Goal: Use online tool/utility: Utilize a website feature to perform a specific function

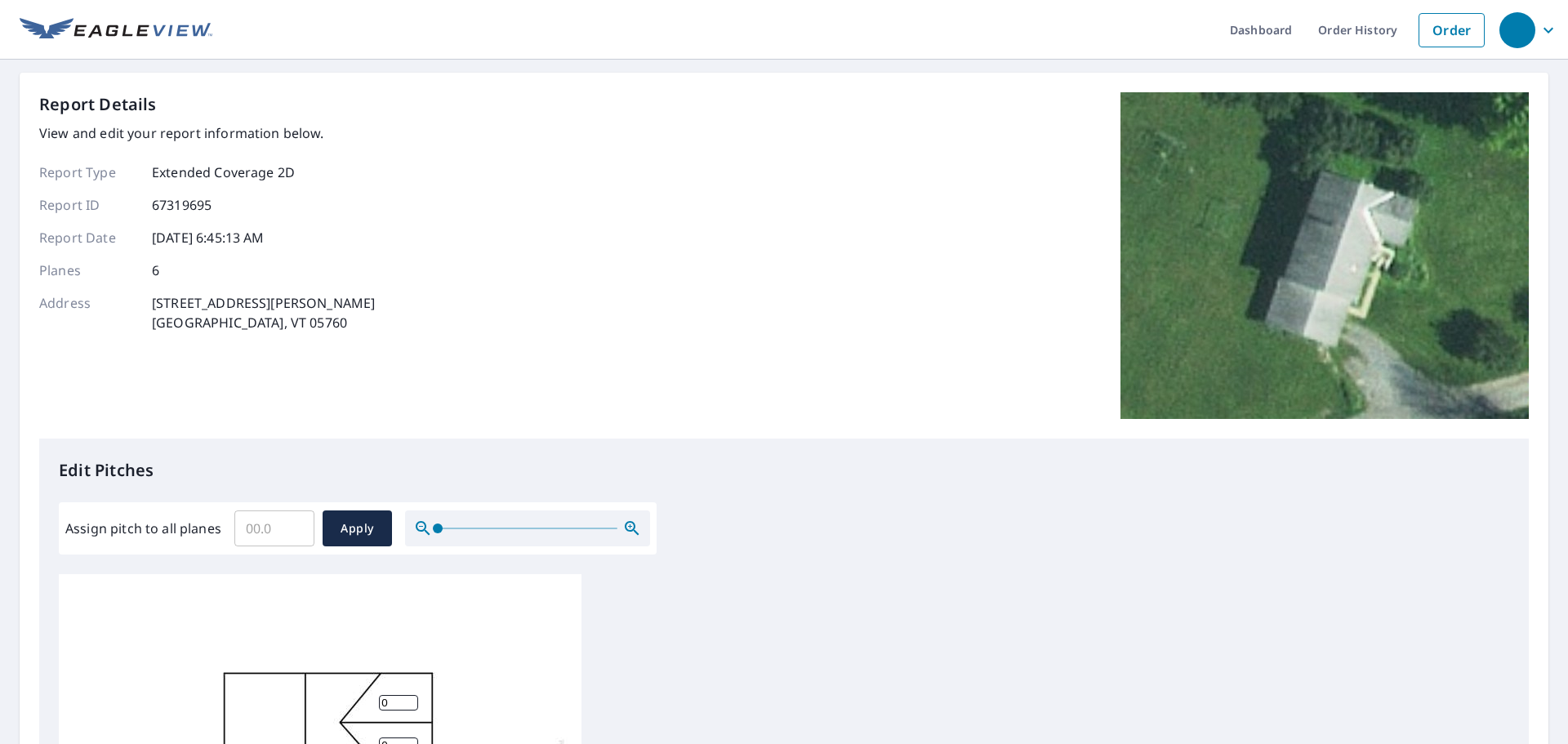
click at [259, 537] on input "Assign pitch to all planes" at bounding box center [274, 529] width 80 height 46
click at [294, 524] on input "0.1" at bounding box center [274, 529] width 80 height 46
click at [294, 524] on input "0.2" at bounding box center [274, 529] width 80 height 46
click at [294, 524] on input "0.3" at bounding box center [274, 529] width 80 height 46
click at [294, 524] on input "0.4" at bounding box center [274, 529] width 80 height 46
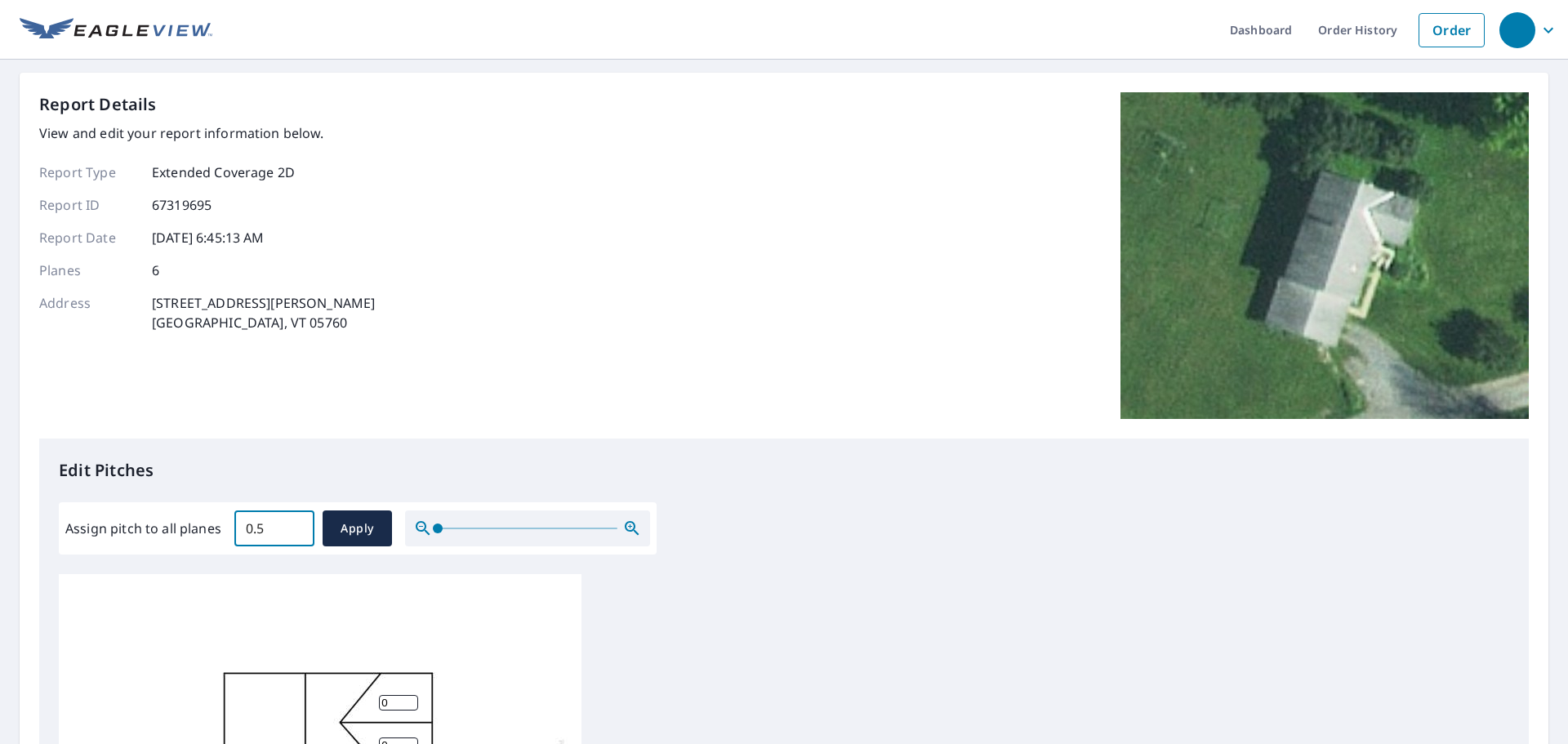
click at [294, 524] on input "0.5" at bounding box center [274, 529] width 80 height 46
click at [294, 524] on input "0.6" at bounding box center [274, 529] width 80 height 46
click at [294, 522] on input "0.7" at bounding box center [274, 529] width 80 height 46
click at [294, 522] on input "5.5" at bounding box center [274, 529] width 80 height 46
click at [294, 522] on input "6.7" at bounding box center [274, 529] width 80 height 46
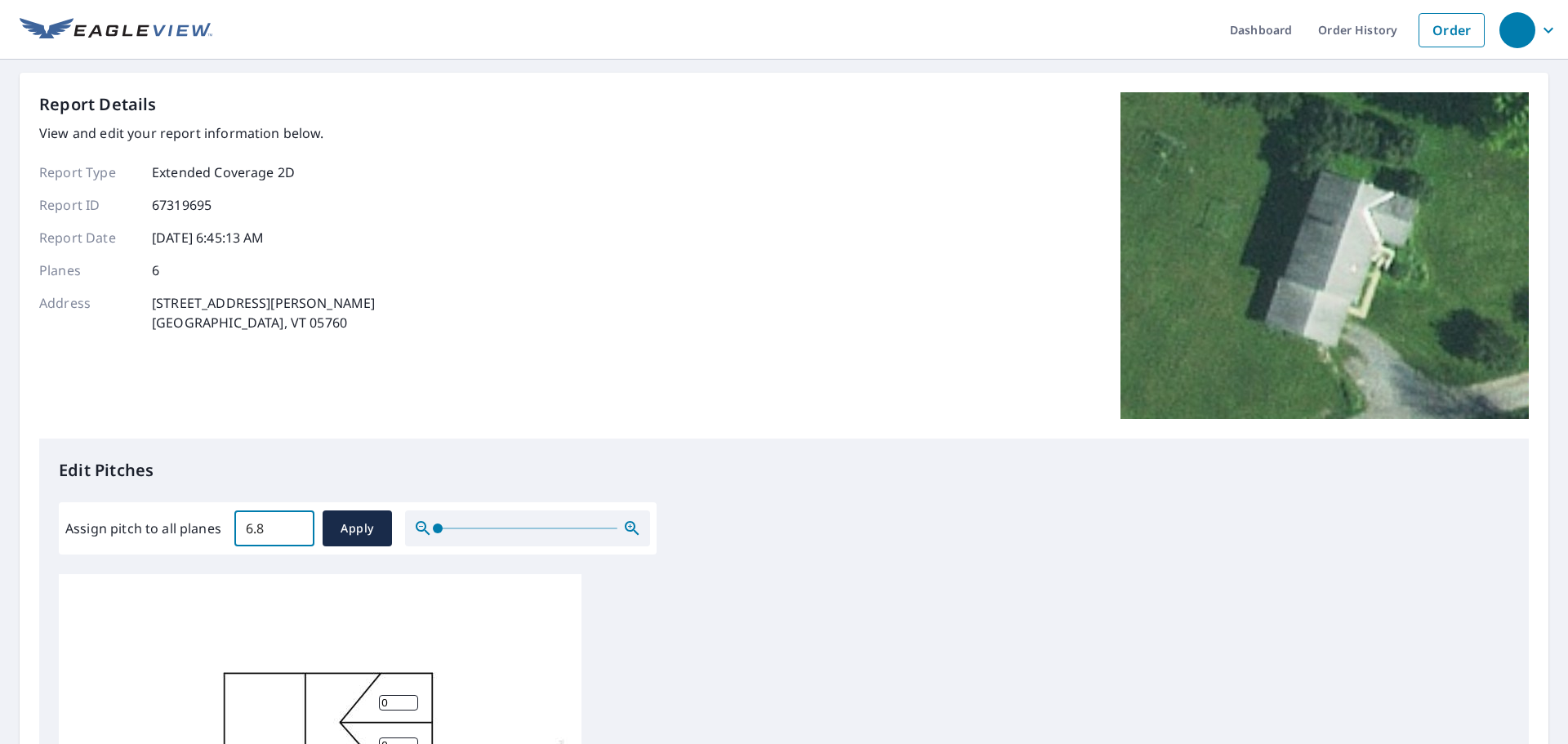
click at [294, 522] on input "6.8" at bounding box center [274, 529] width 80 height 46
click at [294, 522] on input "6.9" at bounding box center [274, 529] width 80 height 46
type input "7"
click at [294, 522] on input "7" at bounding box center [274, 529] width 80 height 46
click at [341, 520] on span "Apply" at bounding box center [356, 529] width 43 height 20
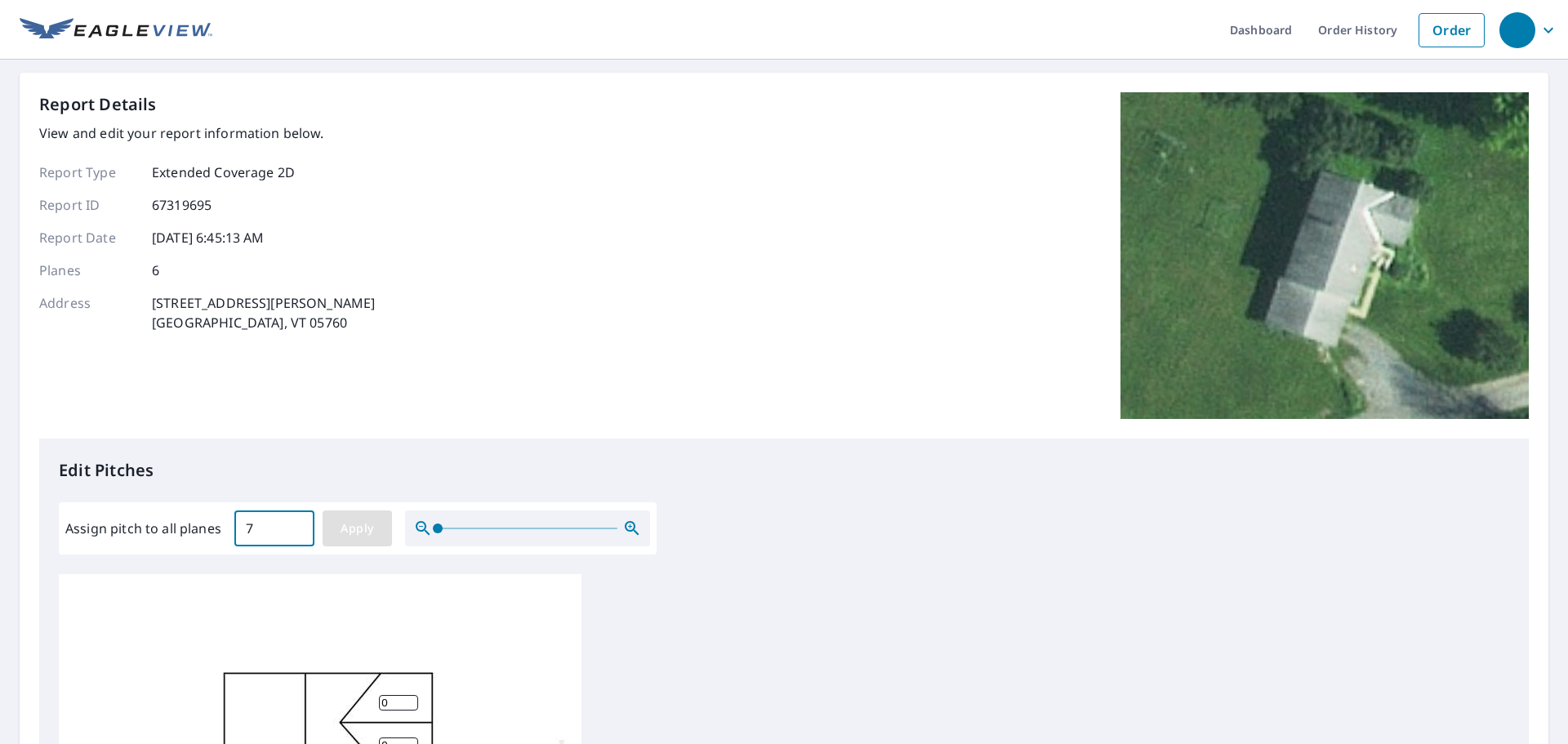
type input "7"
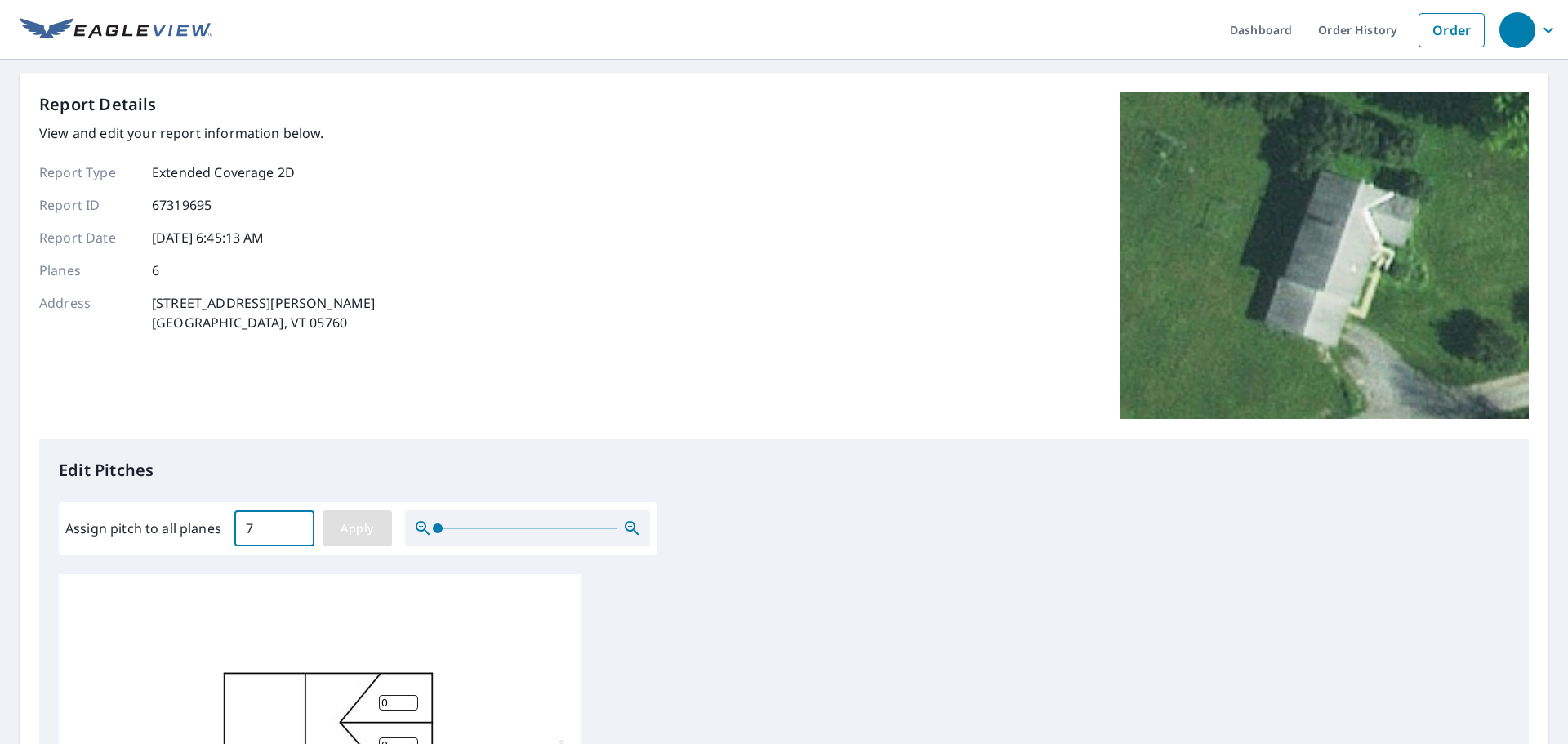
type input "7"
click at [379, 530] on button "Apply" at bounding box center [357, 529] width 70 height 36
click at [364, 529] on span "Apply" at bounding box center [356, 529] width 43 height 20
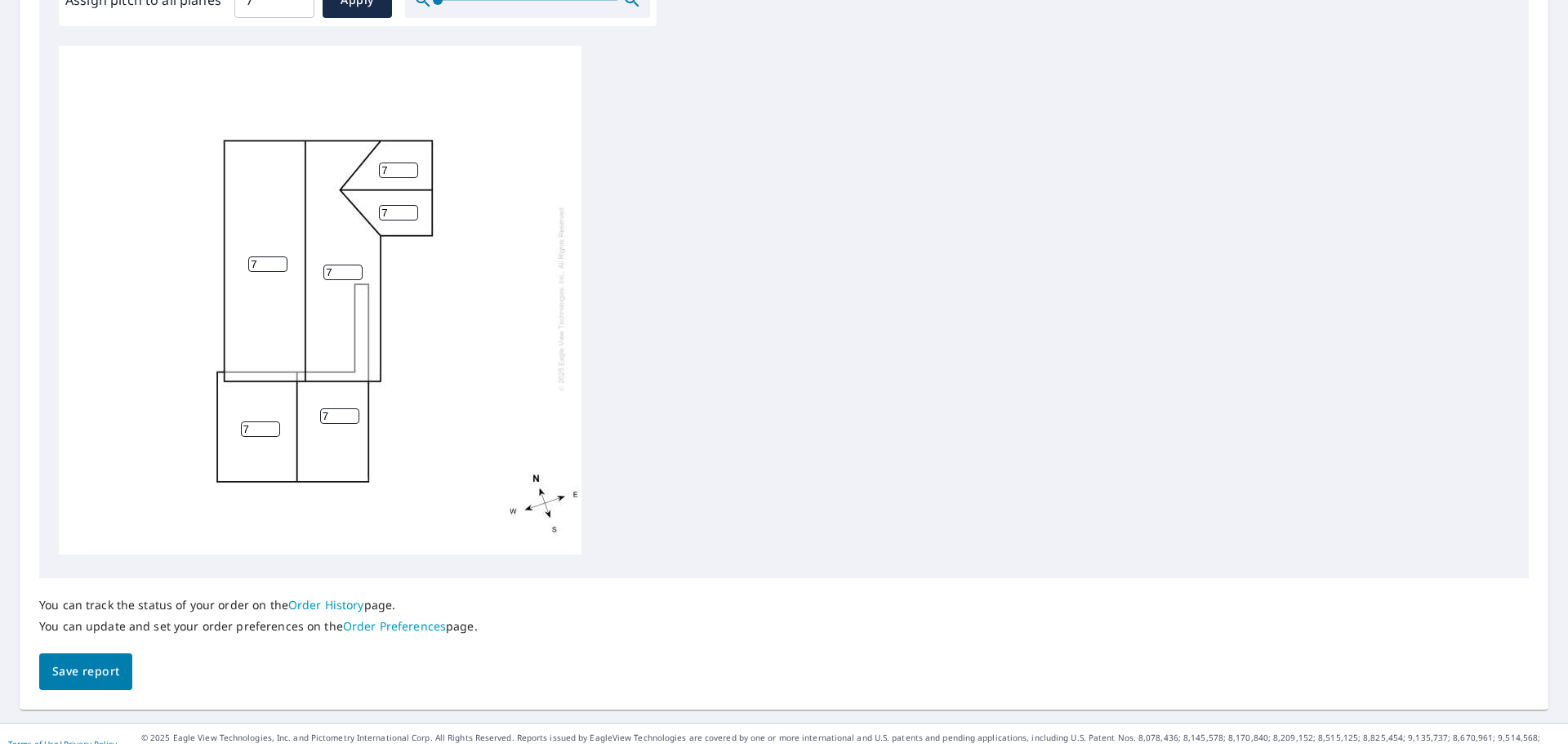
scroll to position [549, 0]
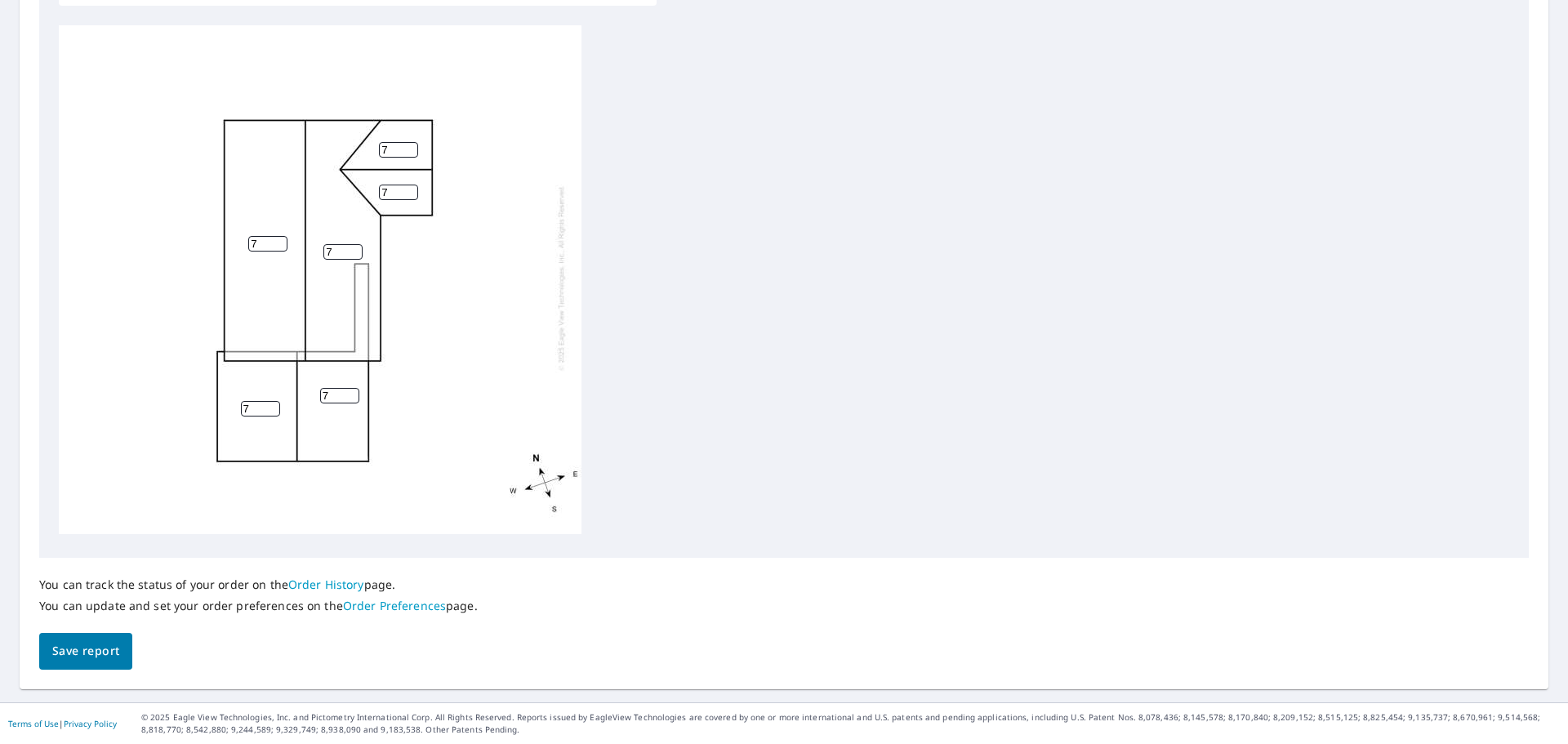
click at [105, 660] on span "Save report" at bounding box center [86, 651] width 67 height 20
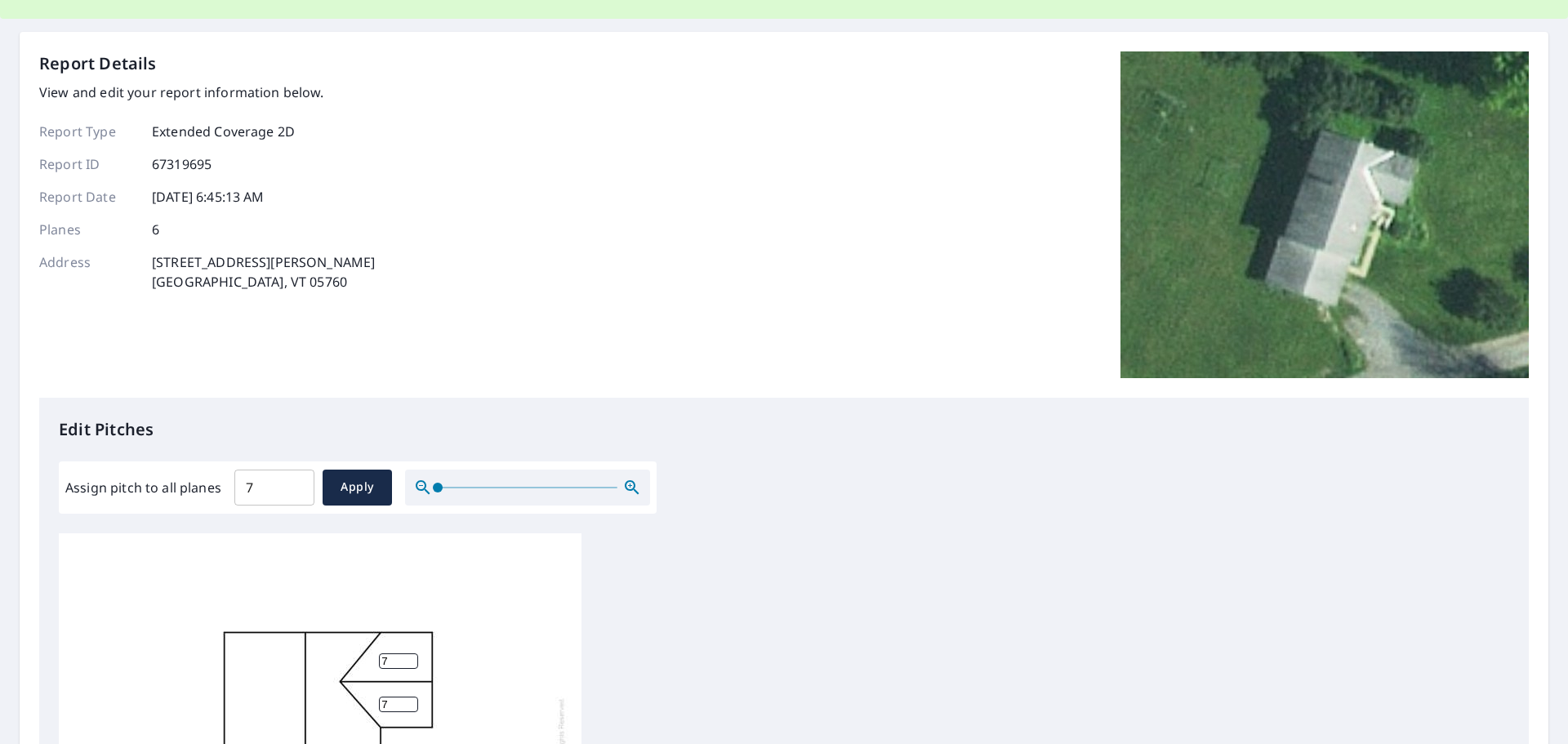
scroll to position [0, 0]
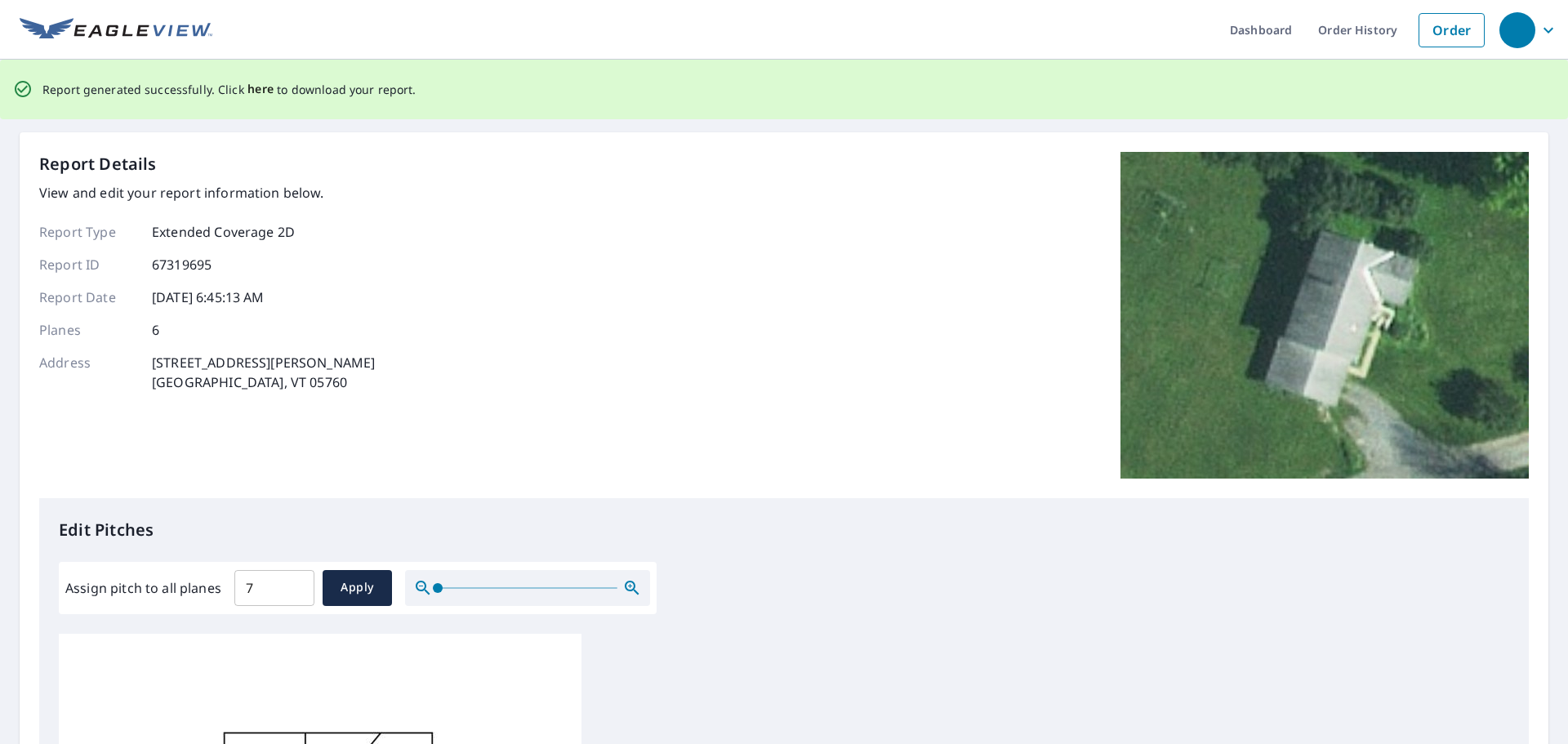
click at [252, 93] on span "here" at bounding box center [260, 89] width 27 height 20
